Goal: Task Accomplishment & Management: Manage account settings

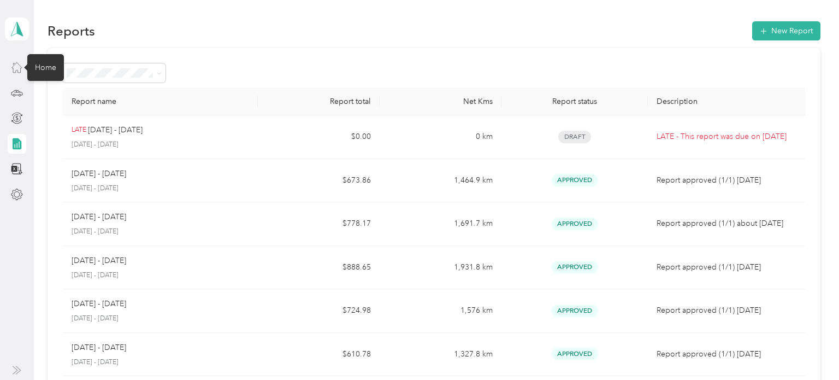
click at [15, 73] on icon at bounding box center [17, 67] width 12 height 12
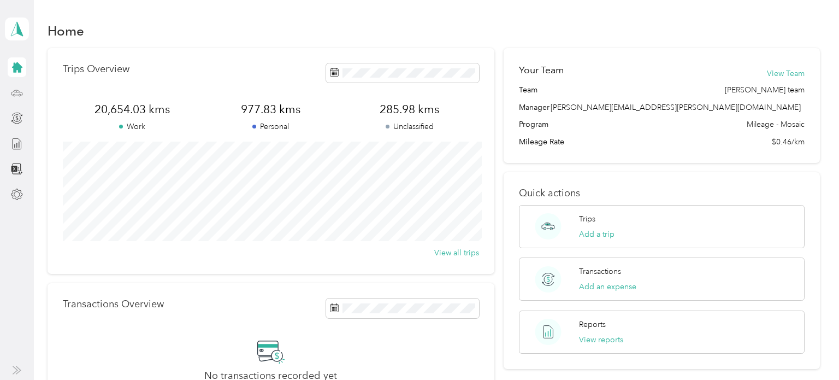
click at [17, 94] on icon at bounding box center [17, 93] width 12 height 12
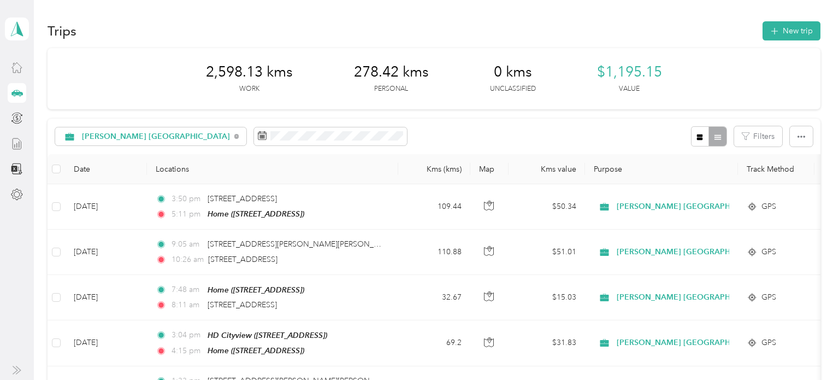
click at [21, 147] on icon at bounding box center [17, 143] width 8 height 11
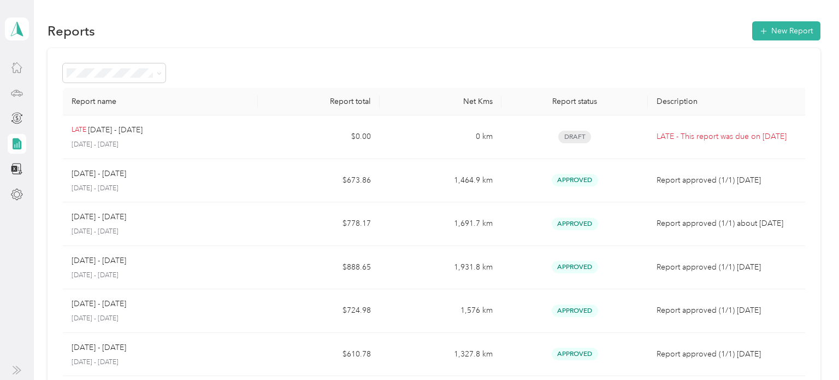
click at [16, 91] on icon at bounding box center [16, 91] width 1 height 1
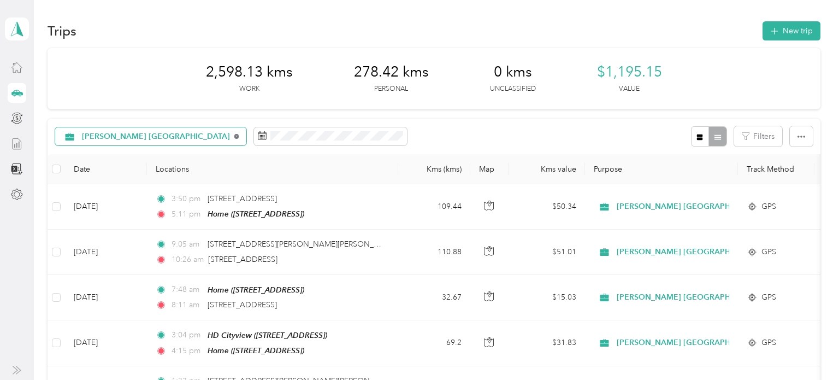
click at [234, 136] on icon at bounding box center [236, 136] width 5 height 5
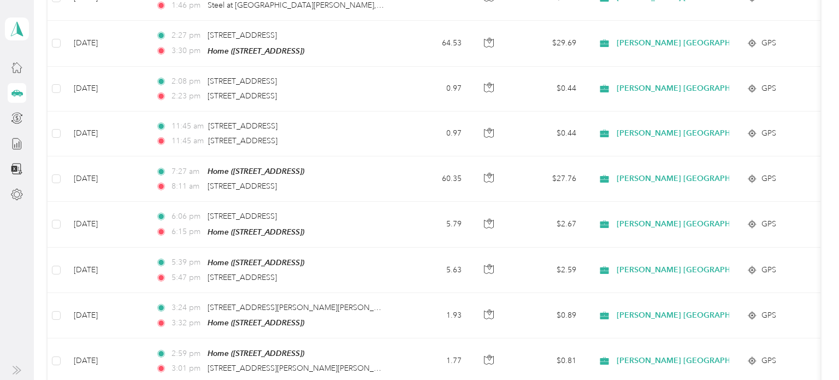
scroll to position [3290, 0]
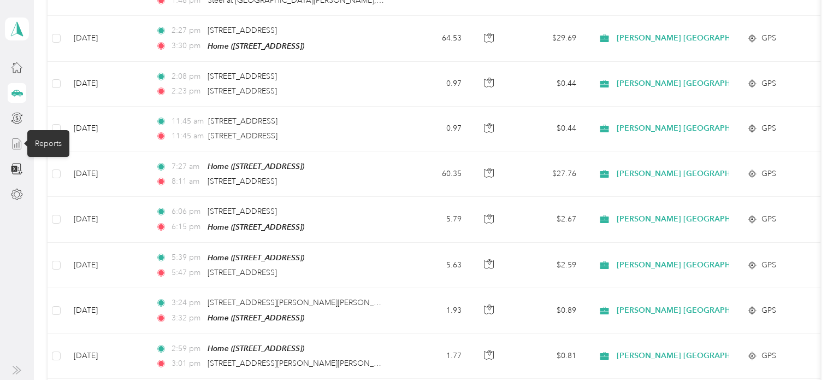
click at [11, 141] on icon at bounding box center [17, 144] width 12 height 12
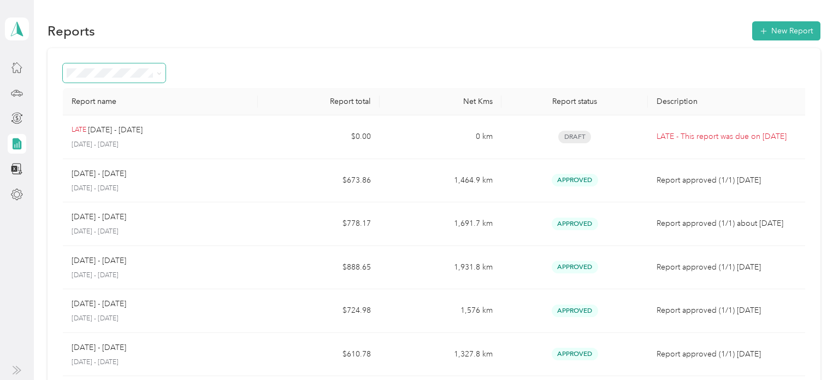
click at [162, 70] on span at bounding box center [114, 72] width 103 height 19
click at [157, 72] on icon at bounding box center [159, 73] width 5 height 5
click at [208, 54] on div "Report name Report total Net Kms Report status Description LATE [DATE] - [DATE]…" at bounding box center [434, 322] width 773 height 548
click at [16, 96] on icon at bounding box center [17, 93] width 12 height 12
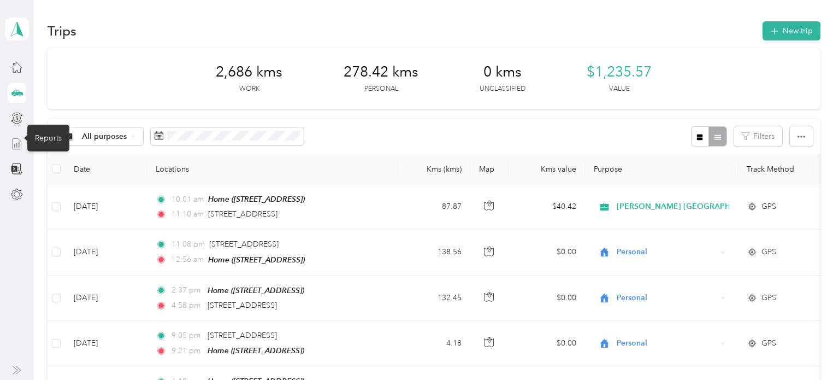
click at [19, 145] on line at bounding box center [19, 145] width 0 height 6
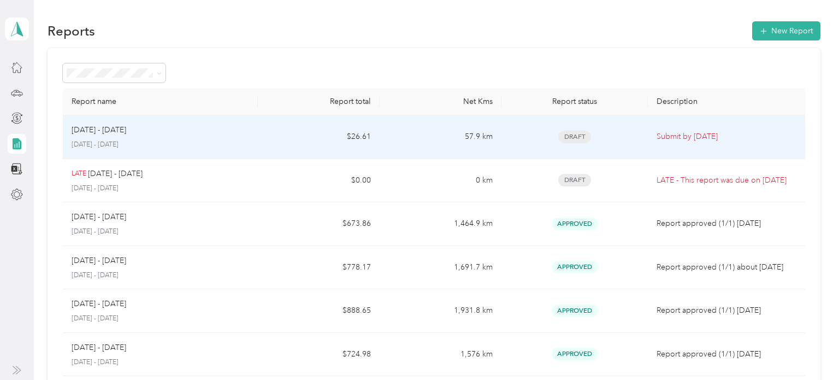
click at [208, 137] on div "Sep 1 - 30, 2025 September 1 - 30, 2025" at bounding box center [161, 137] width 178 height 26
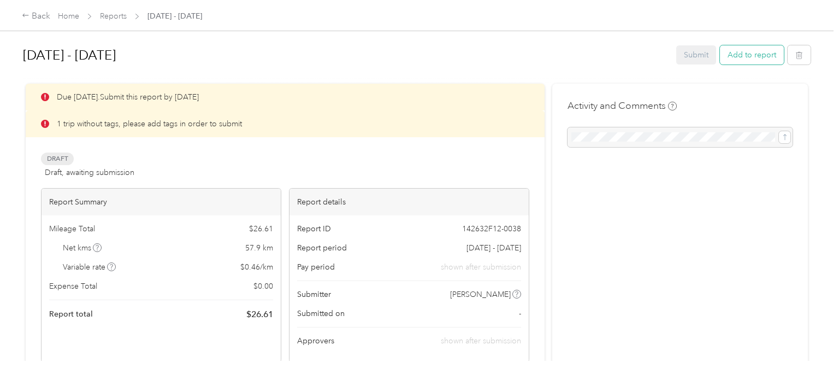
click at [745, 58] on button "Add to report" at bounding box center [752, 54] width 64 height 19
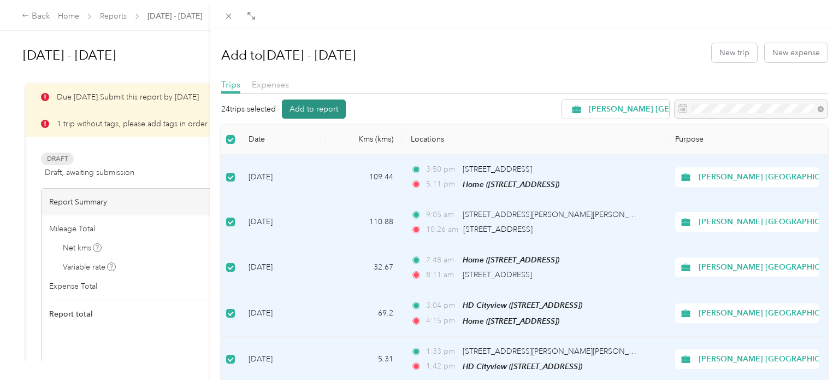
click at [329, 105] on button "Add to report" at bounding box center [314, 108] width 64 height 19
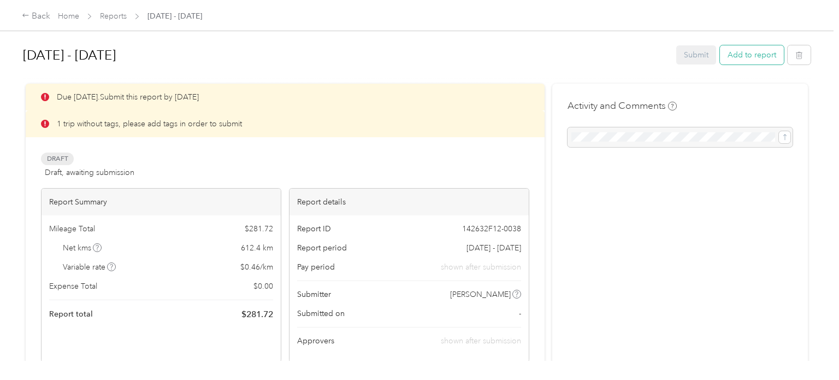
click at [750, 54] on button "Add to report" at bounding box center [752, 54] width 64 height 19
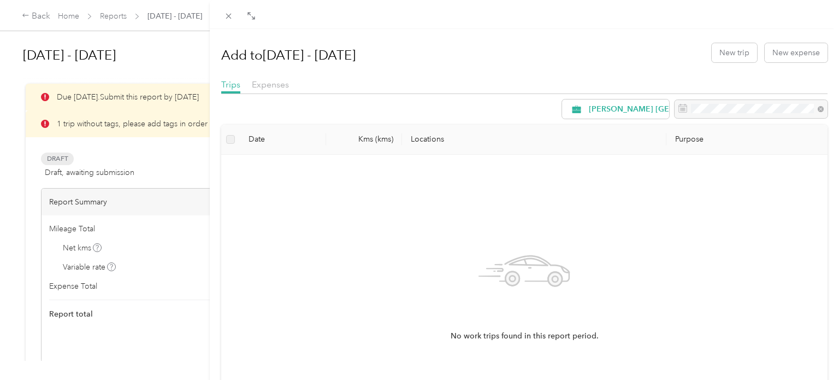
click at [36, 19] on div "Add to Sep 1 - 30, 2025 New trip New expense Trips Expenses Acosta Canada Date …" at bounding box center [419, 190] width 839 height 380
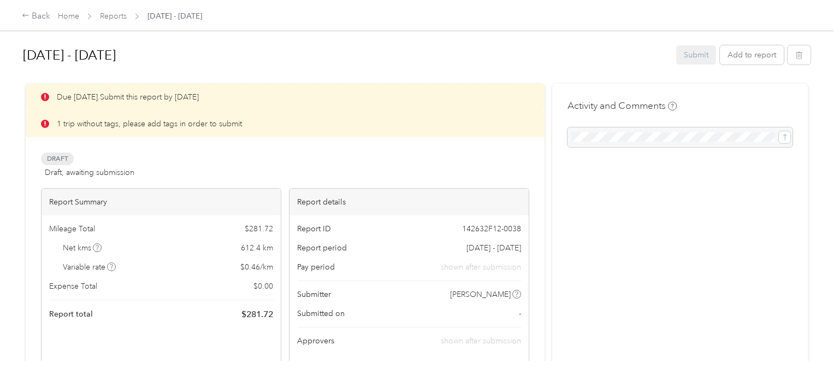
click at [36, 19] on div "Back" at bounding box center [36, 16] width 28 height 13
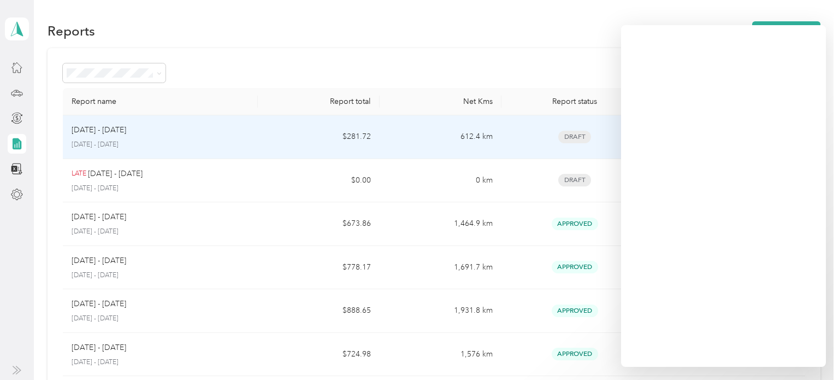
click at [190, 132] on div "Sep 1 - 30, 2025" at bounding box center [161, 130] width 178 height 12
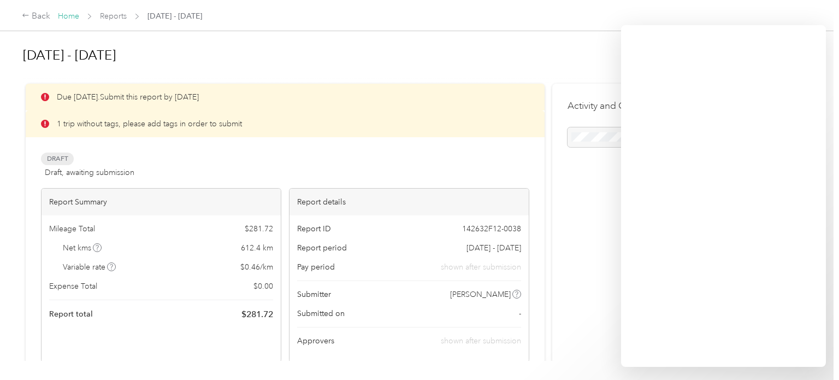
click at [68, 13] on link "Home" at bounding box center [68, 15] width 21 height 9
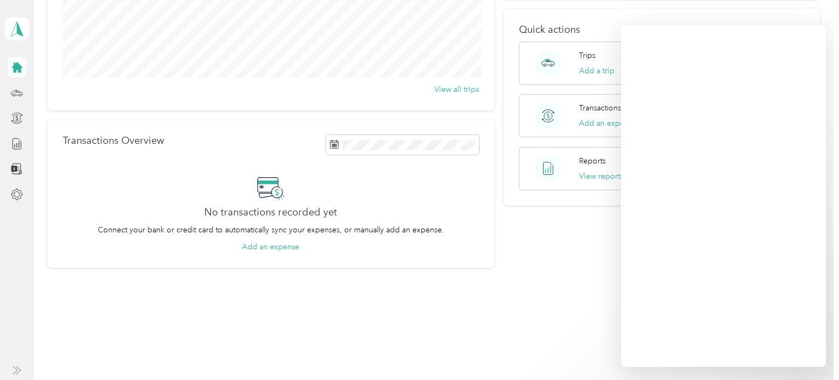
scroll to position [162, 0]
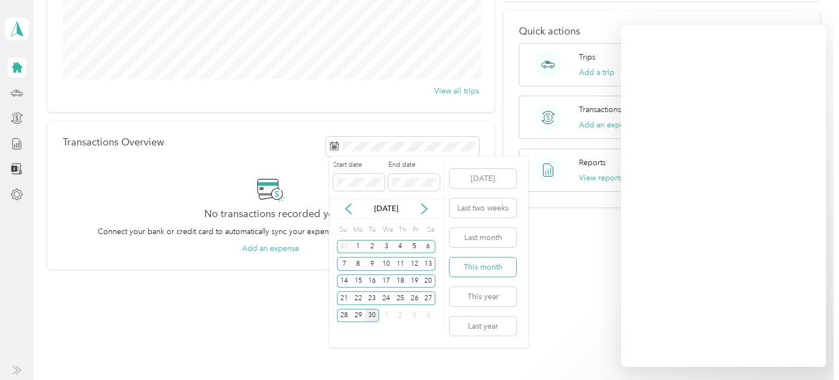
click at [483, 270] on button "This month" at bounding box center [483, 266] width 67 height 19
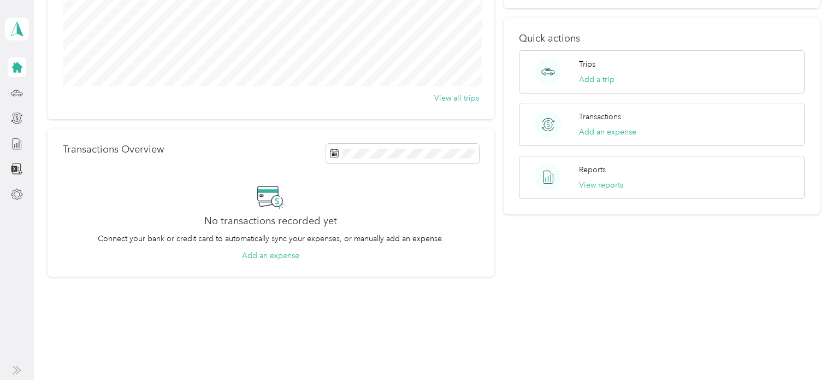
scroll to position [0, 0]
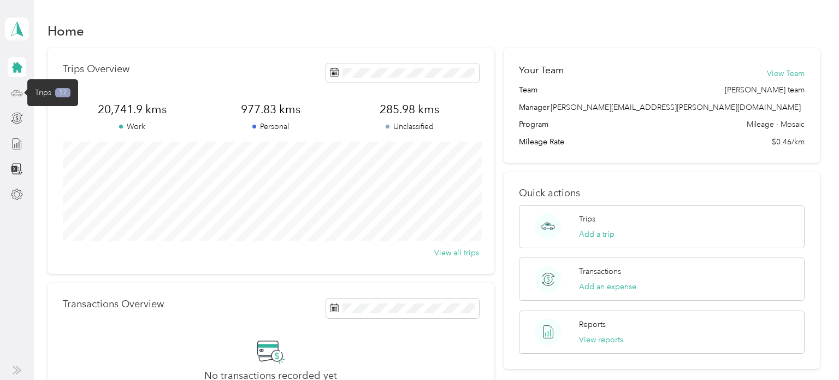
click at [17, 92] on icon at bounding box center [17, 93] width 12 height 12
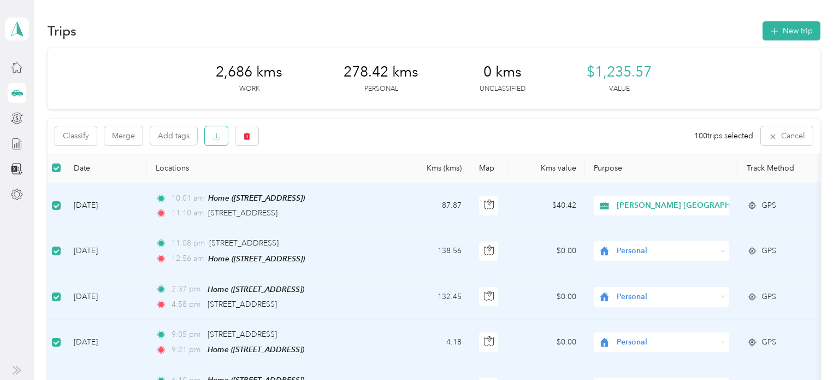
click at [214, 138] on icon "button" at bounding box center [217, 136] width 8 height 8
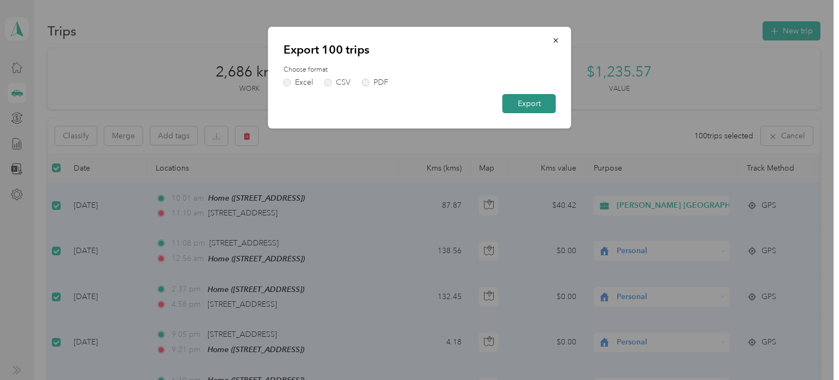
click at [526, 101] on button "Export" at bounding box center [530, 103] width 54 height 19
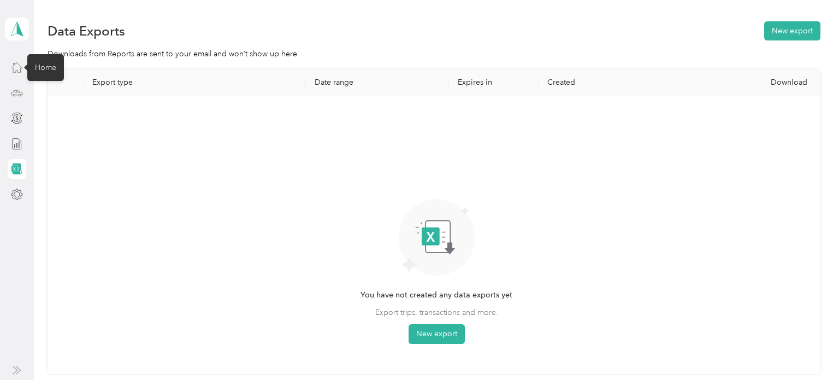
click at [16, 69] on icon at bounding box center [17, 67] width 12 height 12
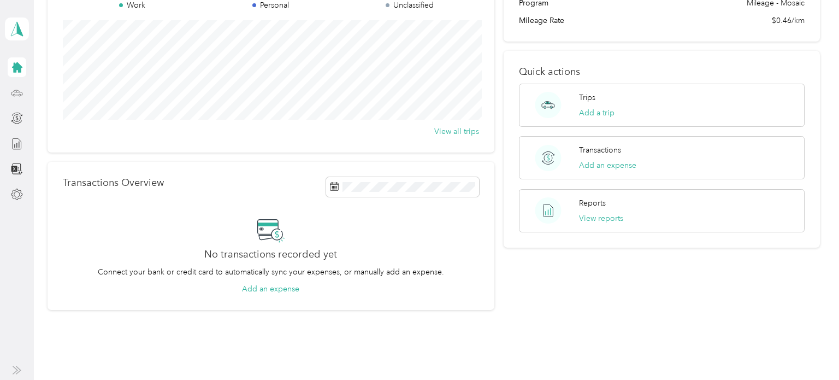
scroll to position [122, 0]
click at [21, 92] on icon at bounding box center [16, 92] width 11 height 5
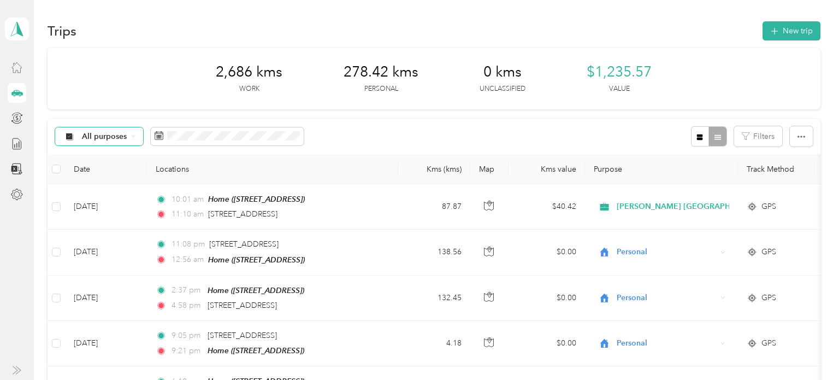
click at [135, 136] on div "All purposes" at bounding box center [99, 136] width 89 height 19
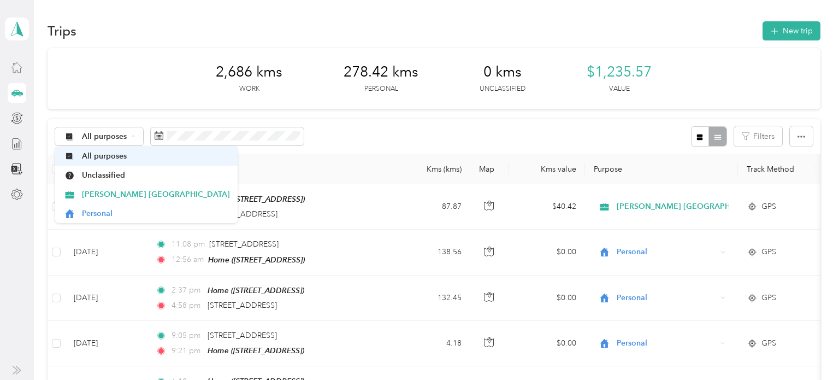
click at [122, 155] on span "All purposes" at bounding box center [156, 155] width 148 height 11
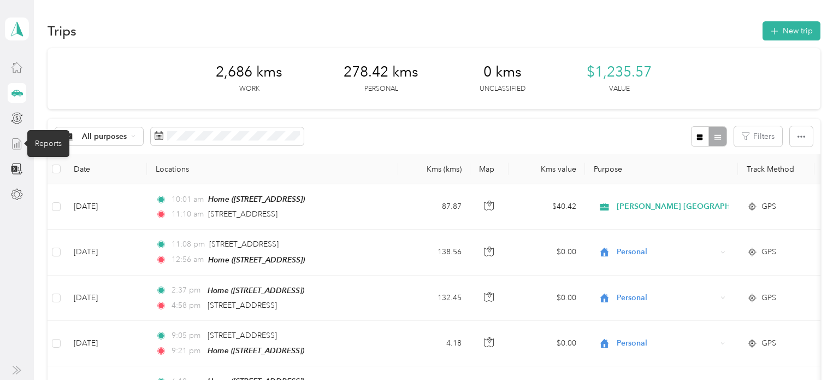
click at [20, 145] on icon at bounding box center [17, 144] width 12 height 12
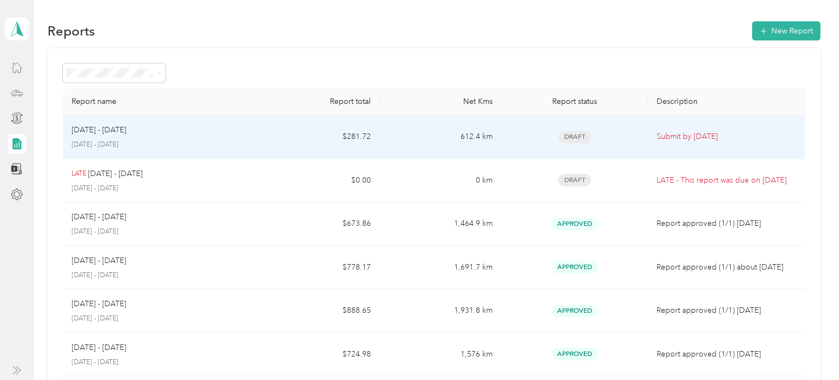
click at [216, 139] on div "Sep 1 - 30, 2025 September 1 - 30, 2025" at bounding box center [161, 137] width 178 height 26
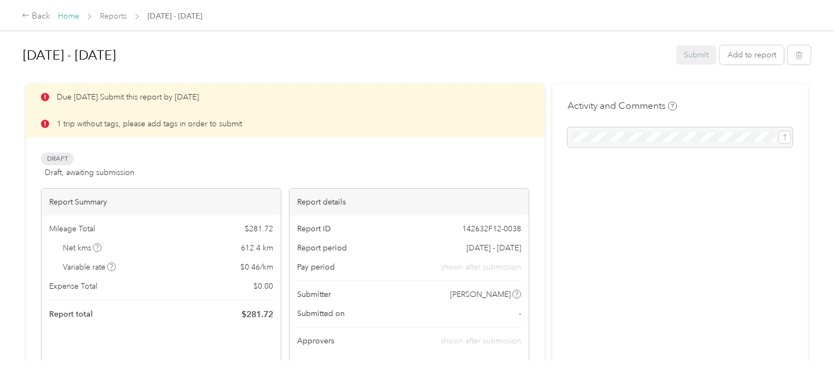
click at [72, 16] on link "Home" at bounding box center [68, 15] width 21 height 9
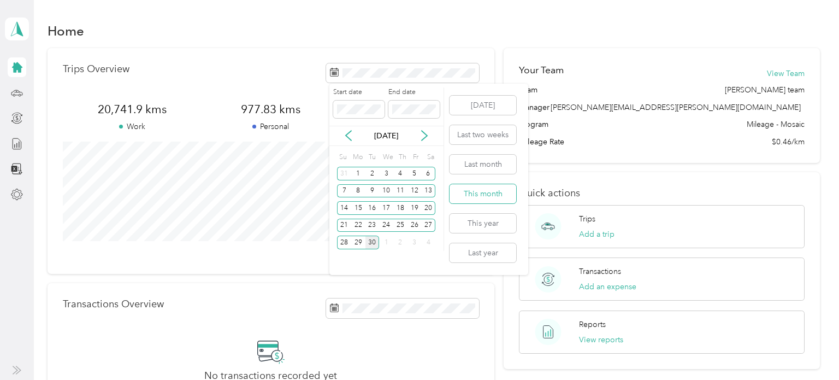
click at [463, 197] on button "This month" at bounding box center [483, 193] width 67 height 19
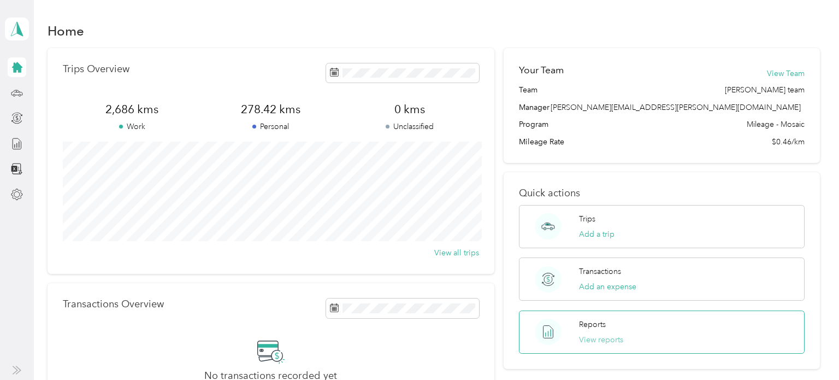
click at [614, 339] on button "View reports" at bounding box center [601, 339] width 44 height 11
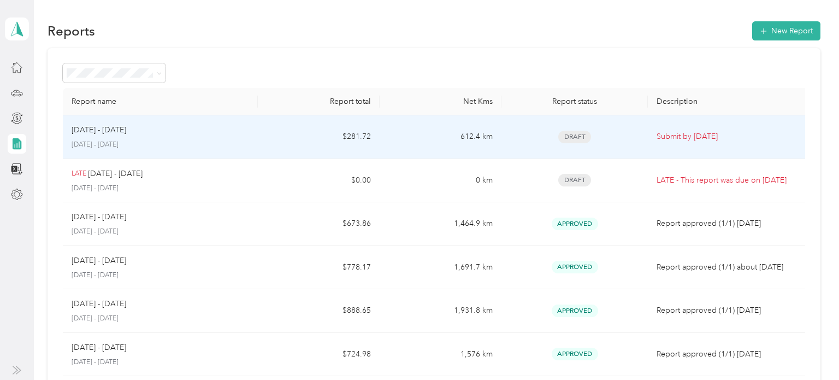
click at [260, 128] on td "$281.72" at bounding box center [319, 137] width 122 height 44
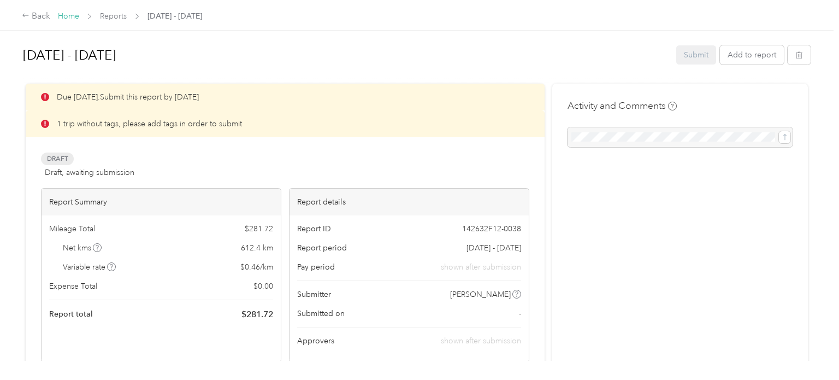
click at [66, 19] on link "Home" at bounding box center [68, 15] width 21 height 9
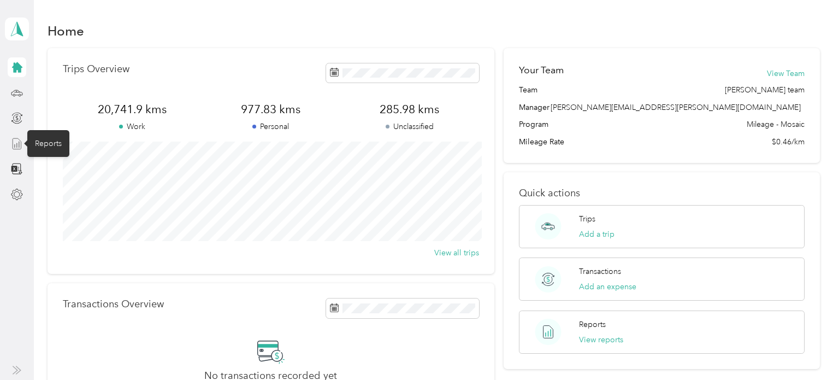
click at [19, 143] on line at bounding box center [19, 145] width 0 height 6
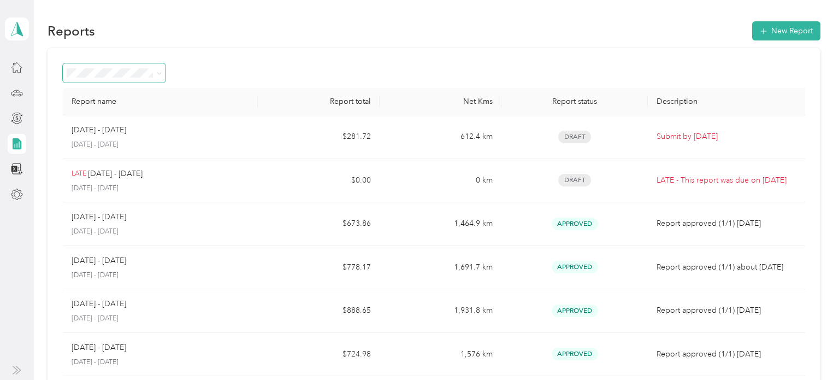
click at [159, 71] on icon at bounding box center [159, 73] width 5 height 5
click at [193, 53] on div "Report name Report total Net Kms Report status Description Sep 1 - 30, 2025 Sep…" at bounding box center [434, 322] width 773 height 548
